Goal: Transaction & Acquisition: Purchase product/service

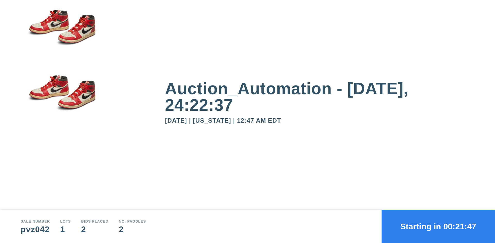
click at [439, 226] on button "Starting in 00:21:47" at bounding box center [439, 226] width 114 height 33
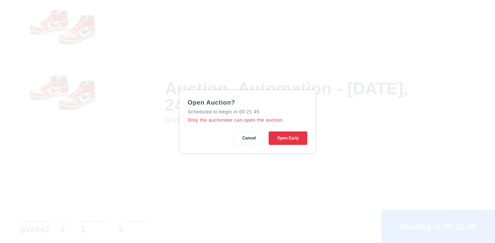
click at [288, 138] on button "Open Early" at bounding box center [288, 137] width 39 height 13
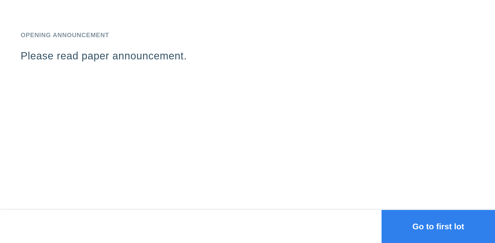
click at [439, 226] on button "Go to first lot" at bounding box center [439, 226] width 114 height 33
